Goal: Task Accomplishment & Management: Use online tool/utility

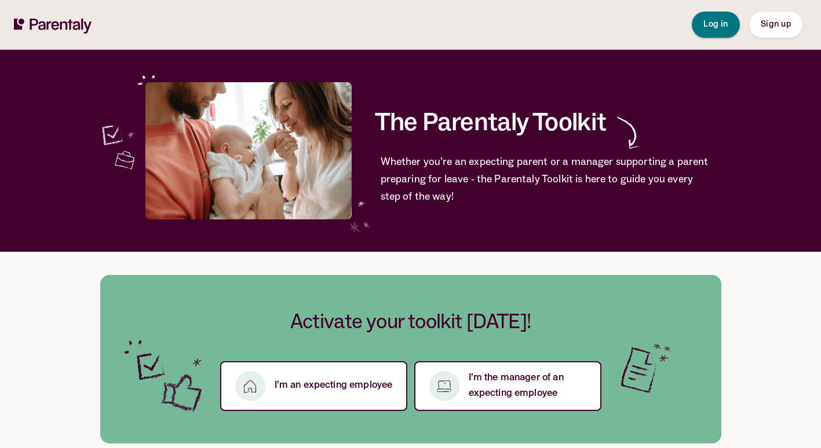
click at [718, 19] on span "Log in" at bounding box center [715, 25] width 25 height 12
